Goal: Information Seeking & Learning: Learn about a topic

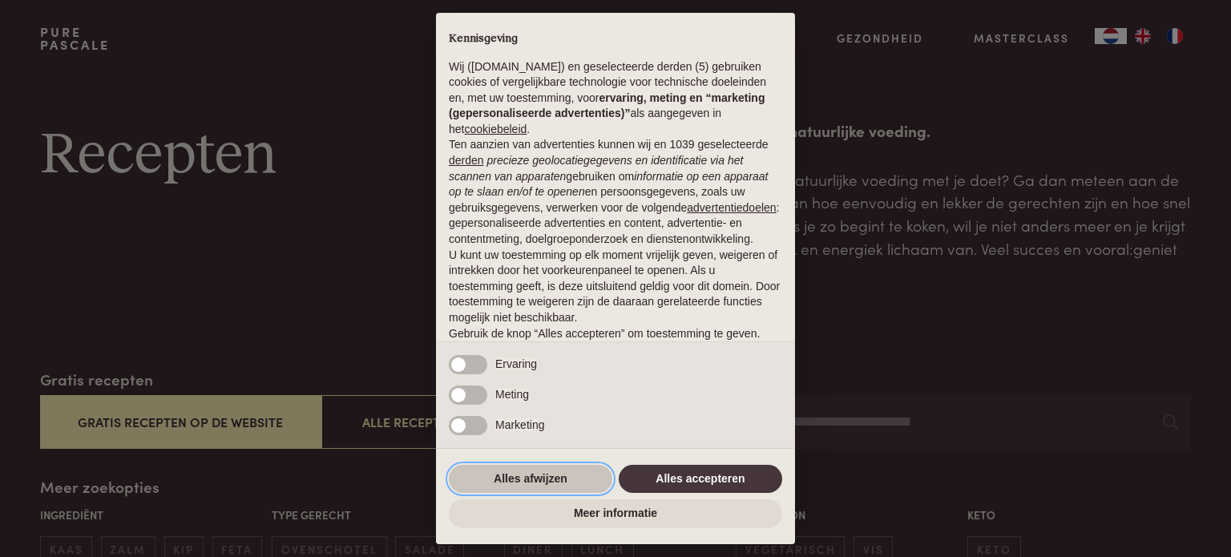
click at [523, 478] on button "Alles afwijzen" at bounding box center [530, 479] width 163 height 29
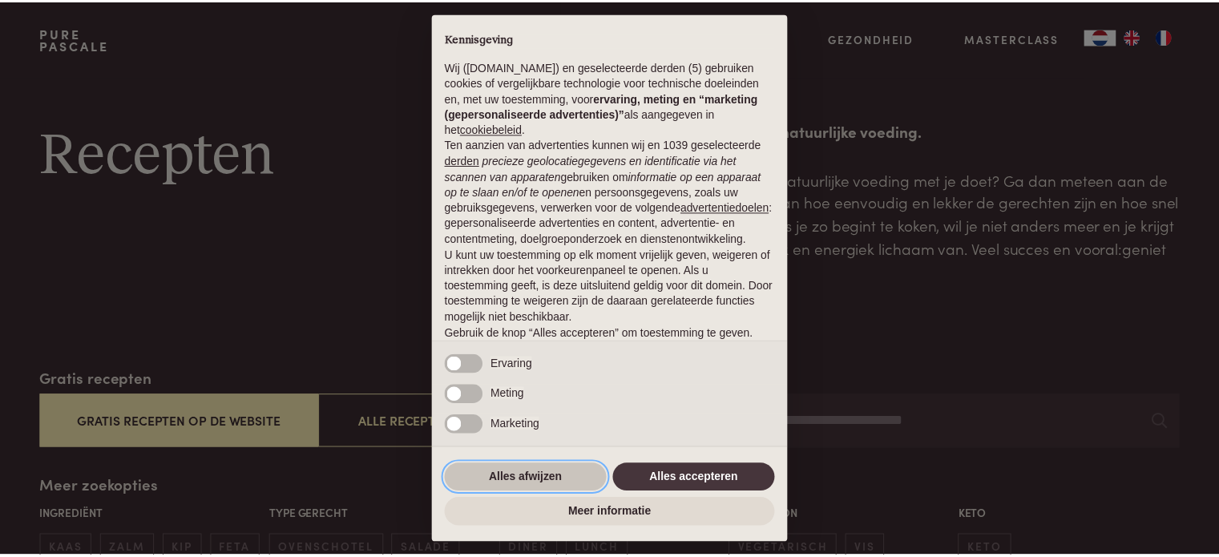
scroll to position [87, 0]
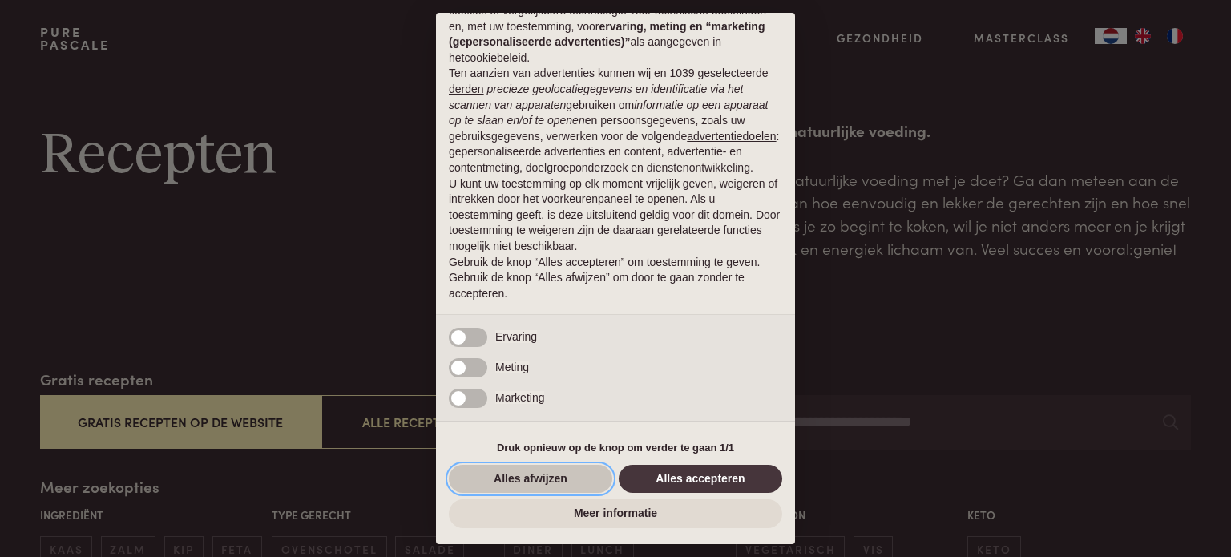
click at [506, 477] on button "Alles afwijzen" at bounding box center [530, 479] width 163 height 29
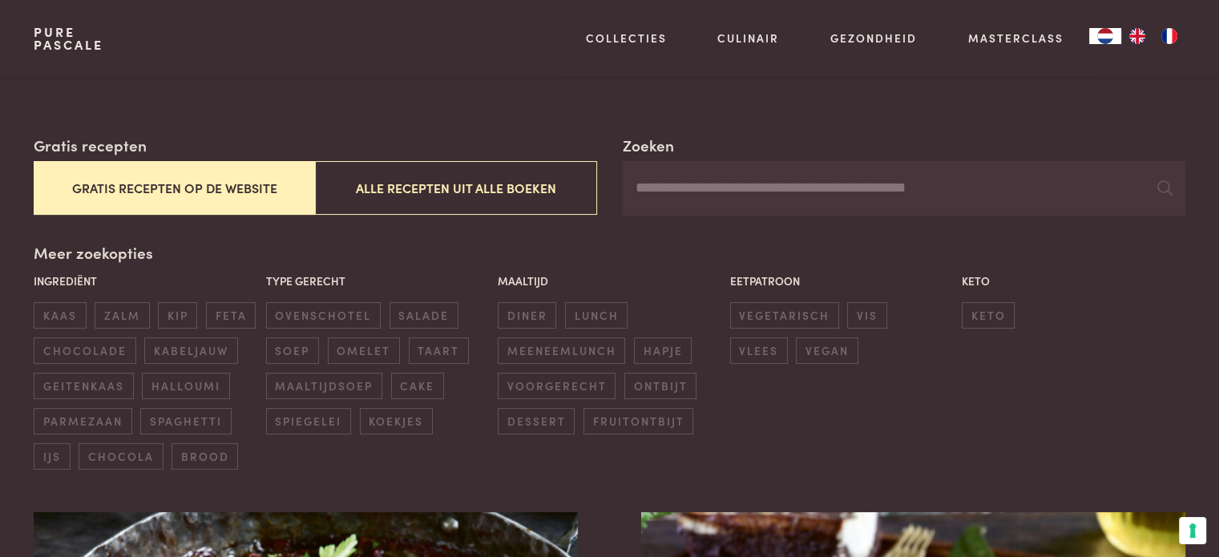
scroll to position [240, 0]
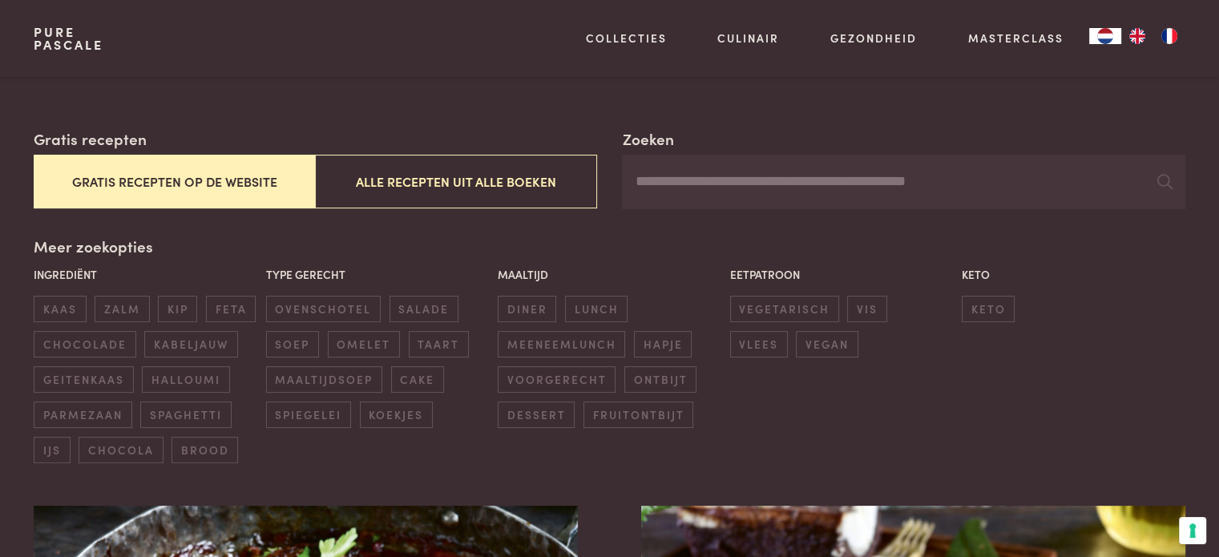
click at [217, 180] on button "Gratis recepten op de website" at bounding box center [174, 182] width 281 height 54
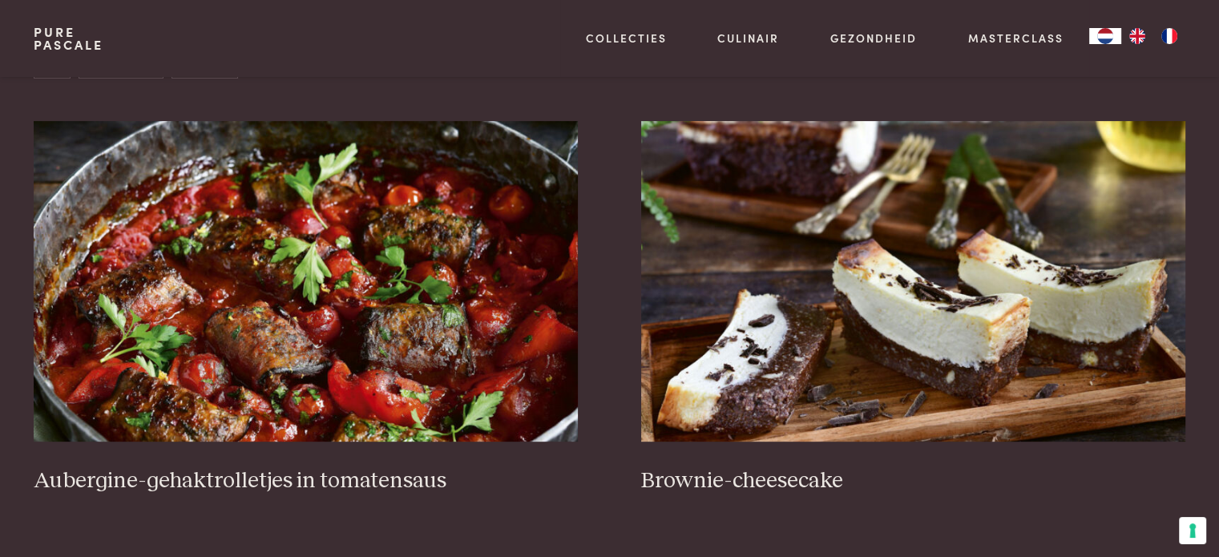
scroll to position [688, 0]
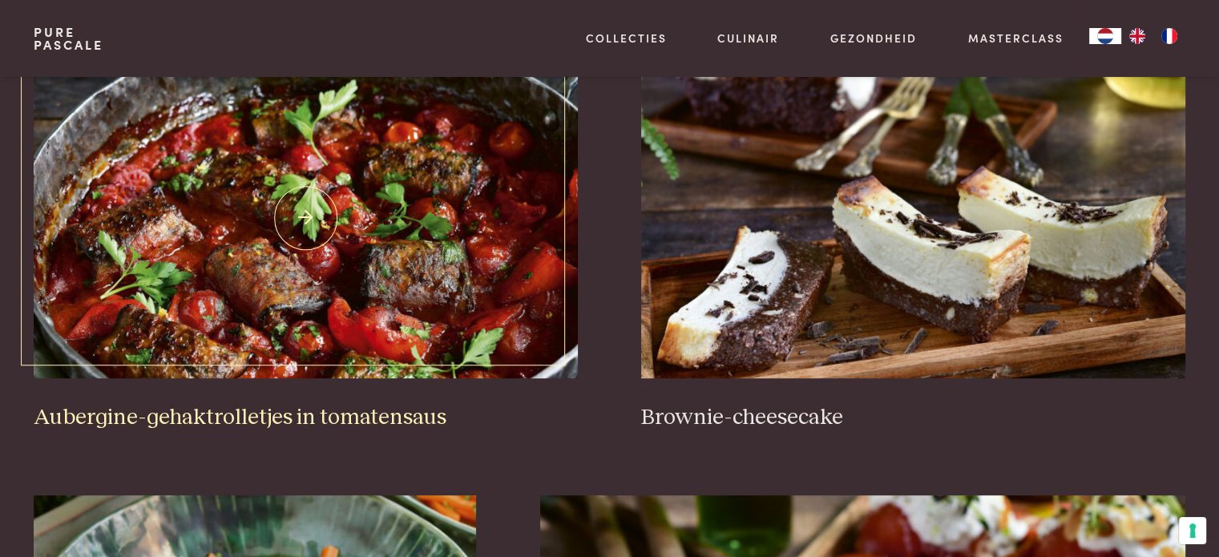
click at [215, 415] on h3 "Aubergine-gehaktrolletjes in tomatensaus" at bounding box center [305, 418] width 543 height 28
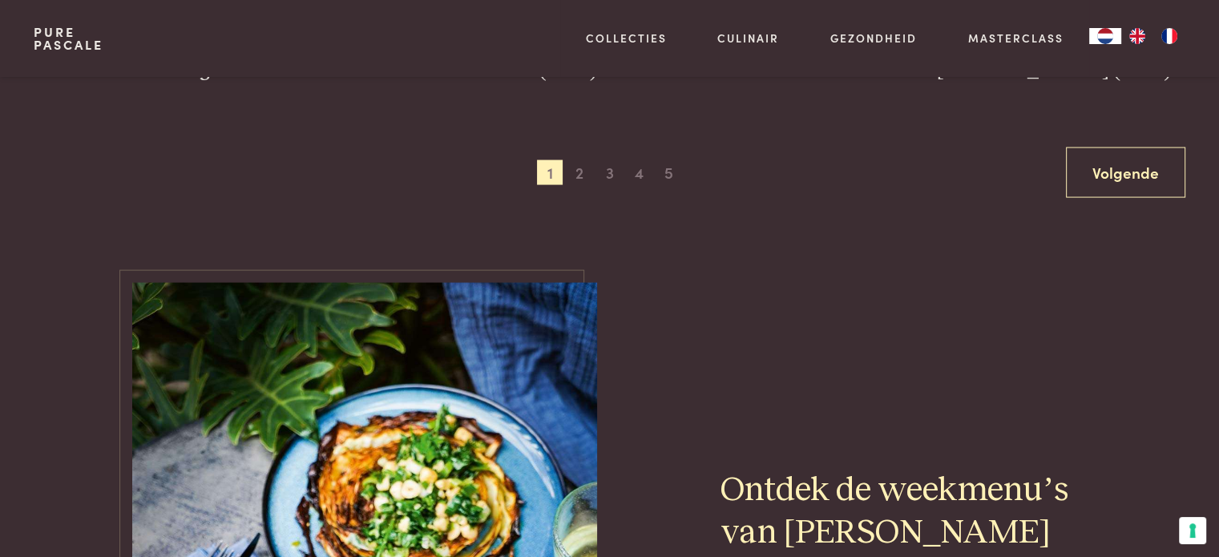
scroll to position [3252, 0]
click at [579, 171] on span "2" at bounding box center [579, 172] width 26 height 26
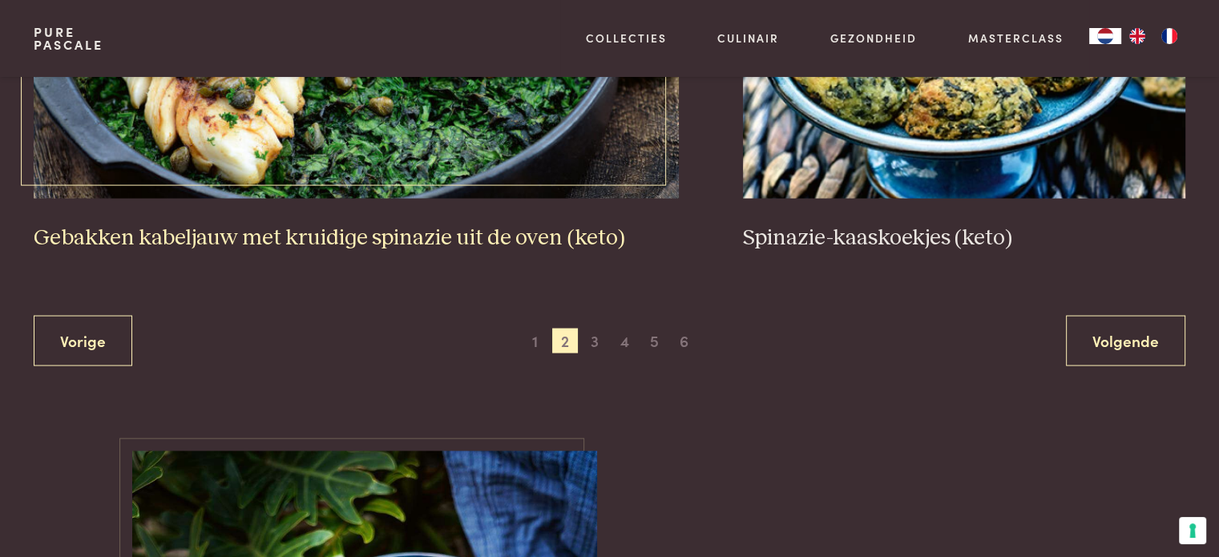
scroll to position [3092, 0]
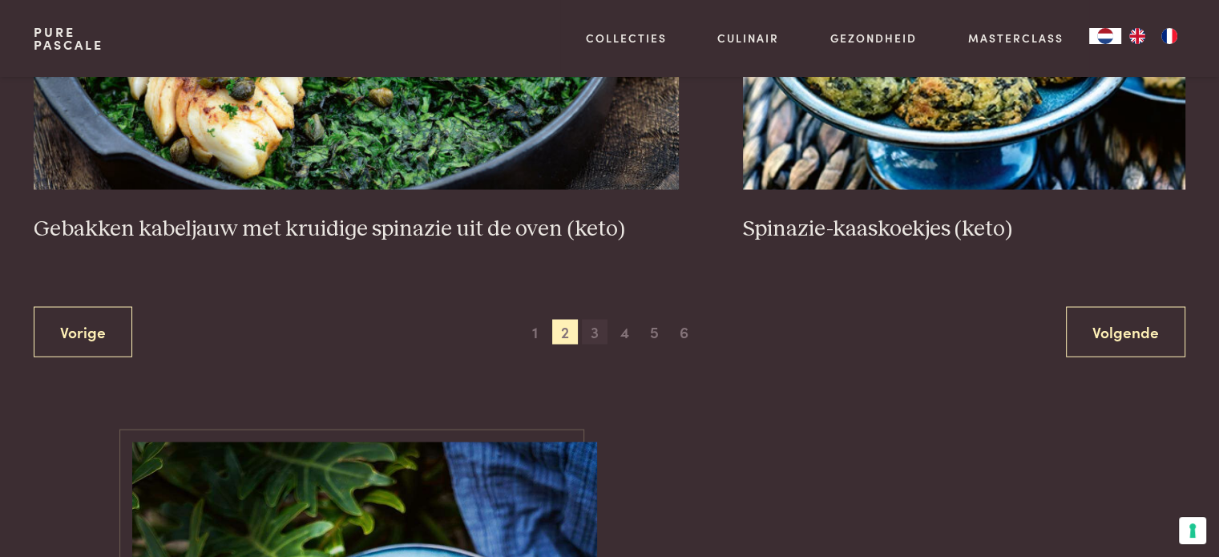
click at [599, 329] on span "3" at bounding box center [595, 333] width 26 height 26
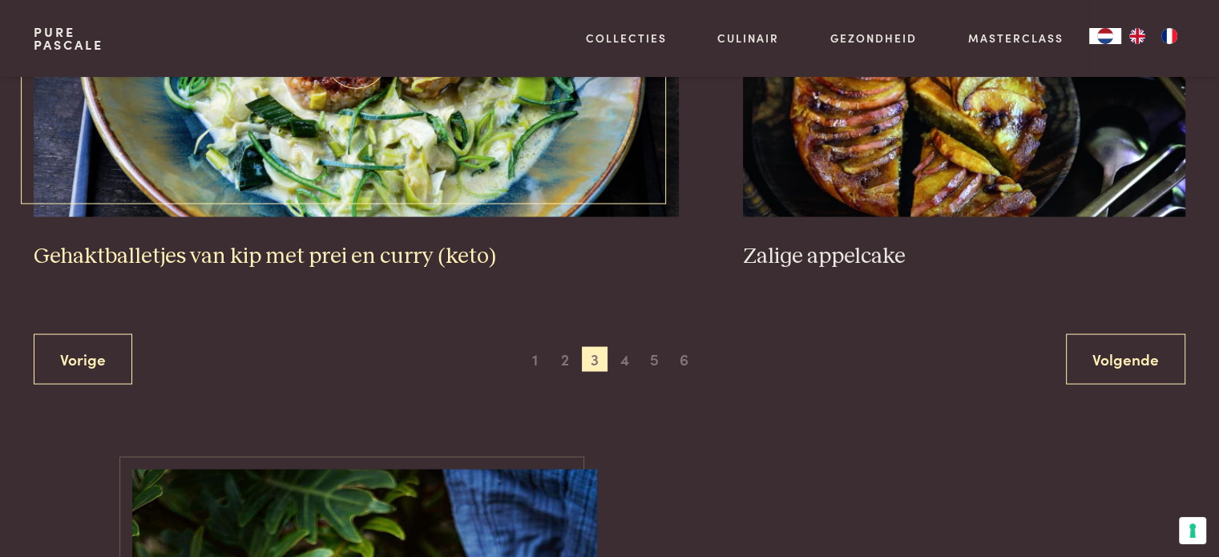
scroll to position [3172, 0]
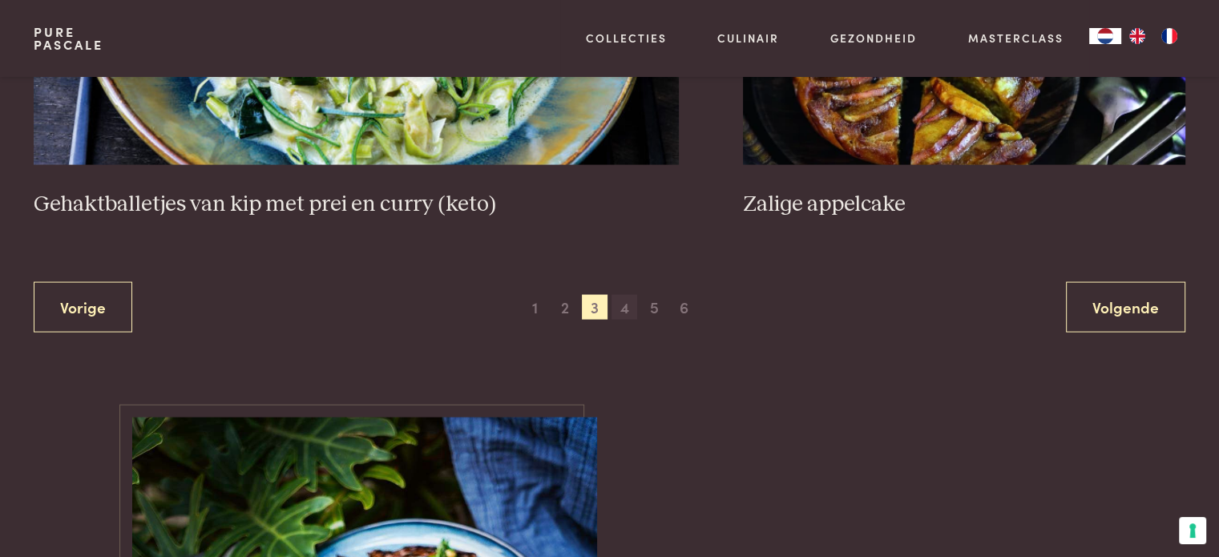
click at [626, 309] on span "4" at bounding box center [624, 308] width 26 height 26
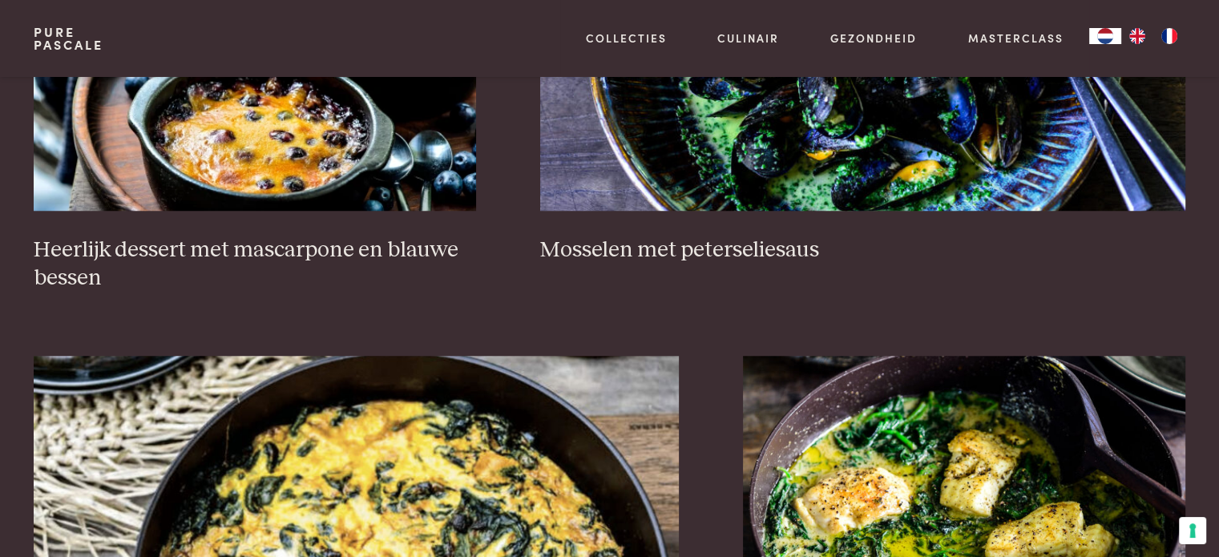
scroll to position [1329, 0]
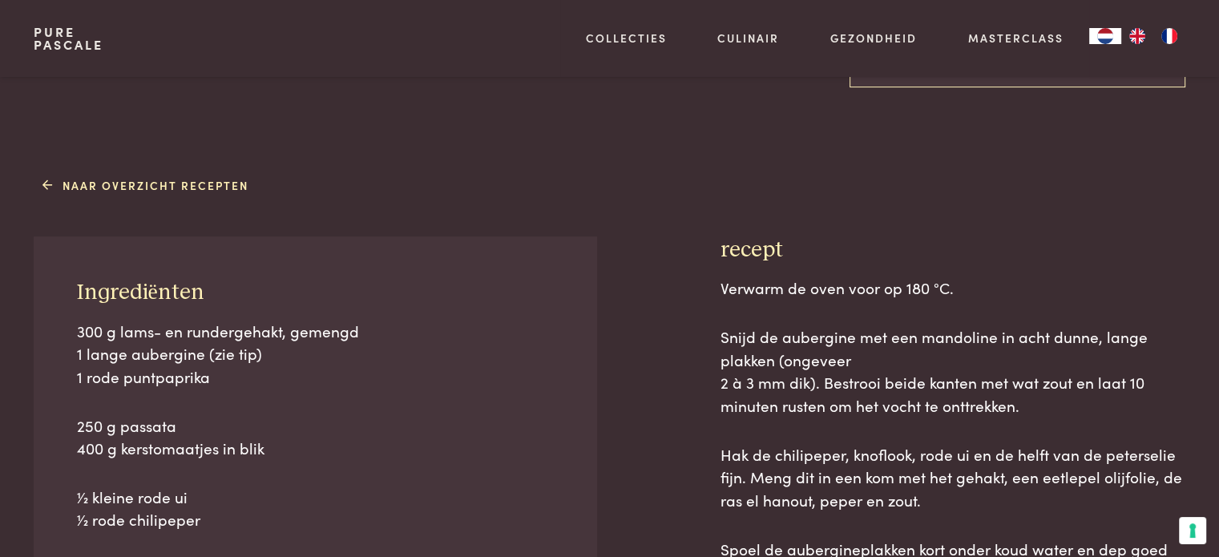
scroll to position [561, 0]
